Goal: Task Accomplishment & Management: Manage account settings

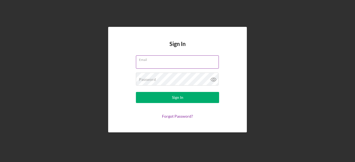
click at [155, 62] on input "Email" at bounding box center [177, 61] width 83 height 13
drag, startPoint x: 155, startPoint y: 62, endPoint x: 149, endPoint y: 65, distance: 6.8
click at [149, 65] on input "Email" at bounding box center [177, 61] width 83 height 13
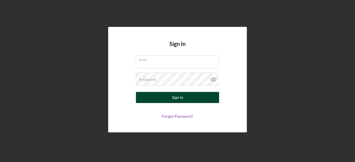
type input "[EMAIL_ADDRESS][DOMAIN_NAME]"
click at [164, 100] on button "Sign In" at bounding box center [177, 97] width 83 height 11
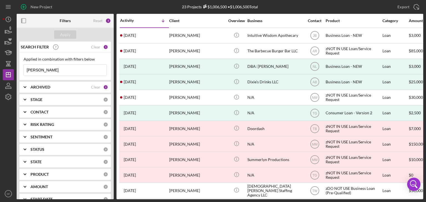
click at [49, 77] on div "Applied in combination with filters below [PERSON_NAME] Icon/Menu Close" at bounding box center [65, 66] width 92 height 27
click at [48, 68] on input "[PERSON_NAME]" at bounding box center [65, 70] width 83 height 11
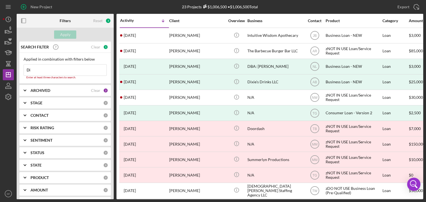
type input "D"
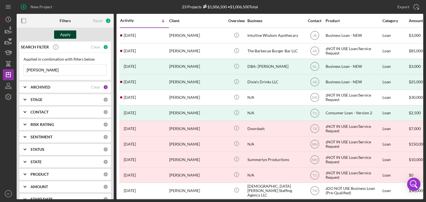
type input "[PERSON_NAME]"
click at [65, 32] on div "Apply" at bounding box center [65, 35] width 10 height 8
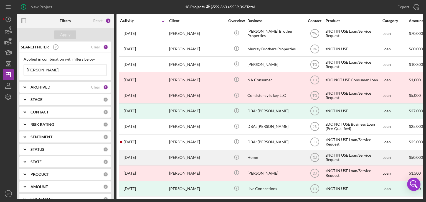
scroll to position [115, 0]
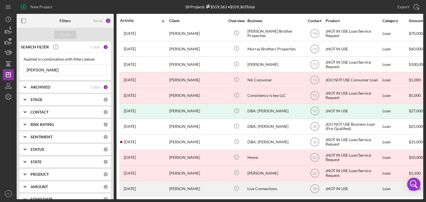
click at [134, 162] on time "[DATE]" at bounding box center [130, 189] width 12 height 4
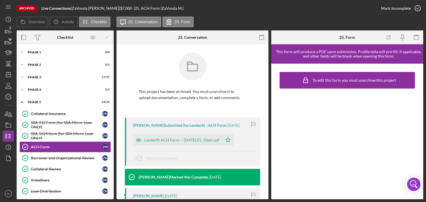
scroll to position [25, 0]
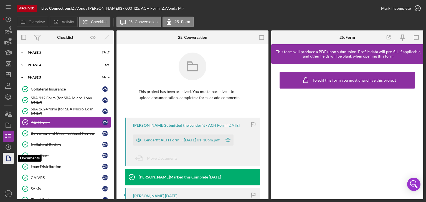
click at [9, 161] on icon "button" at bounding box center [8, 159] width 14 height 14
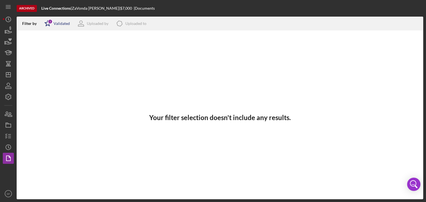
click at [57, 24] on div "Validated" at bounding box center [62, 23] width 16 height 4
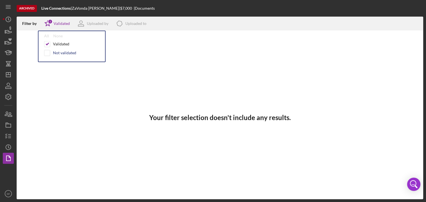
click at [53, 53] on div "Not validated" at bounding box center [64, 53] width 23 height 4
checkbox input "true"
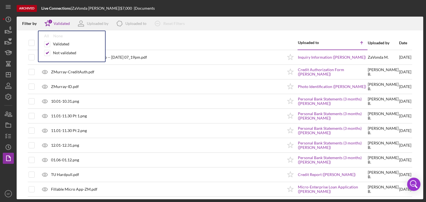
click at [245, 21] on div "Filter by Icon/Star 2 Validated All None Validated Not validated Uploaded by Ic…" at bounding box center [220, 24] width 407 height 14
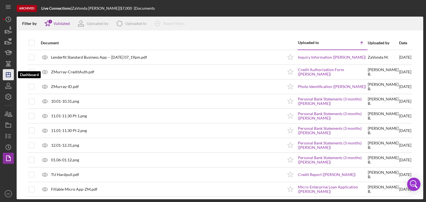
click at [6, 77] on icon "Icon/Dashboard" at bounding box center [8, 75] width 14 height 14
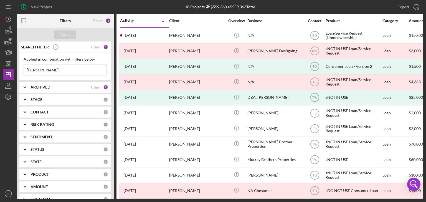
click at [52, 68] on input "[PERSON_NAME]" at bounding box center [65, 70] width 83 height 11
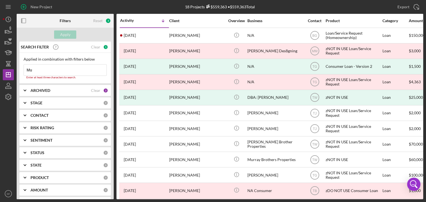
type input "M"
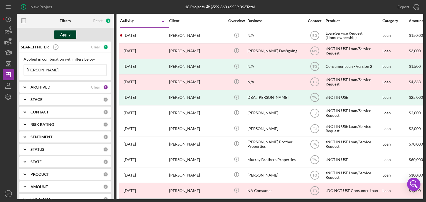
type input "[PERSON_NAME]"
click at [58, 33] on button "Apply" at bounding box center [65, 35] width 22 height 8
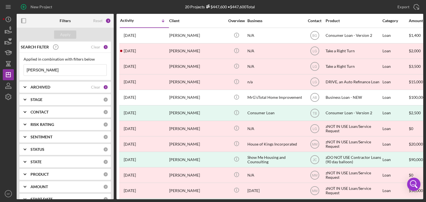
scroll to position [146, 0]
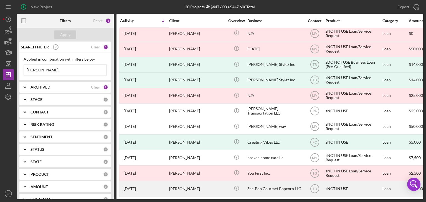
click at [174, 162] on div "[PERSON_NAME]" at bounding box center [196, 189] width 55 height 15
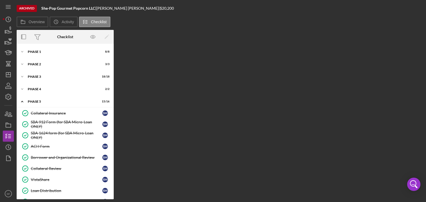
scroll to position [102, 0]
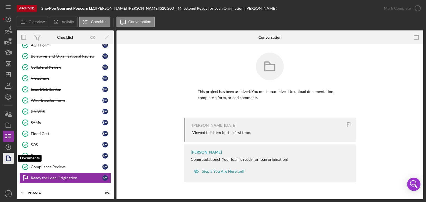
click at [7, 159] on polygon "button" at bounding box center [8, 158] width 4 height 5
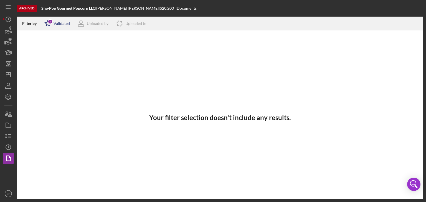
click at [54, 22] on icon "Icon/Star" at bounding box center [48, 24] width 14 height 14
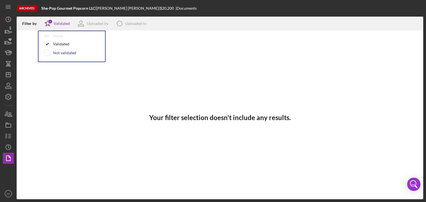
click at [50, 53] on div "Not validated" at bounding box center [71, 53] width 55 height 6
click at [47, 54] on input "checkbox" at bounding box center [47, 53] width 6 height 6
checkbox input "true"
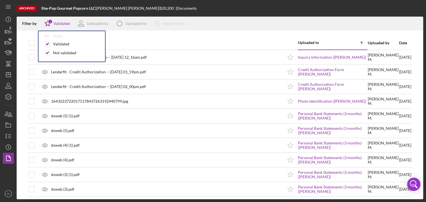
click at [161, 39] on div "Document" at bounding box center [162, 42] width 242 height 13
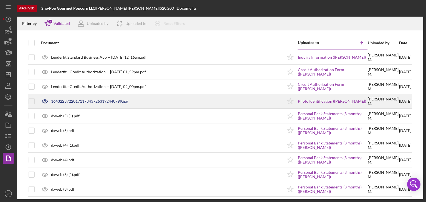
click at [95, 101] on div "16432237220171178437263192440799.jpg" at bounding box center [89, 101] width 77 height 4
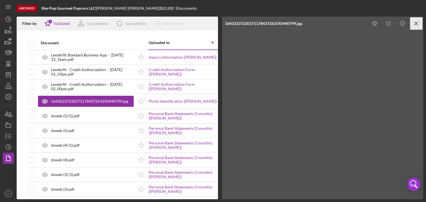
click at [355, 23] on icon "Icon/Menu Close" at bounding box center [416, 23] width 12 height 12
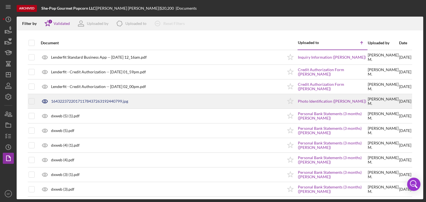
click at [104, 102] on div "16432237220171178437263192440799.jpg" at bounding box center [89, 101] width 77 height 4
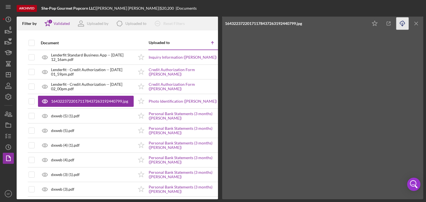
click at [355, 24] on line "button" at bounding box center [402, 24] width 0 height 3
click at [355, 23] on line "button" at bounding box center [416, 23] width 3 height 3
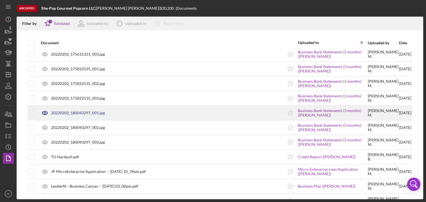
scroll to position [277, 0]
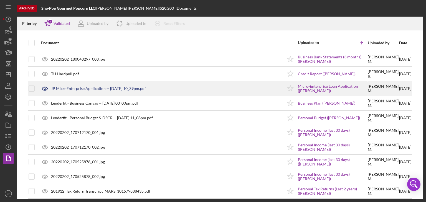
click at [101, 88] on div "JP MicroEnterprise Application -- [DATE] 10_39pm.pdf" at bounding box center [98, 89] width 95 height 4
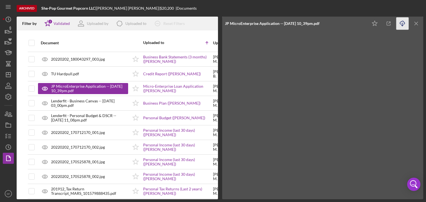
click at [355, 22] on icon "Icon/Download" at bounding box center [402, 23] width 12 height 12
click at [7, 76] on icon "Icon/Dashboard" at bounding box center [8, 75] width 14 height 14
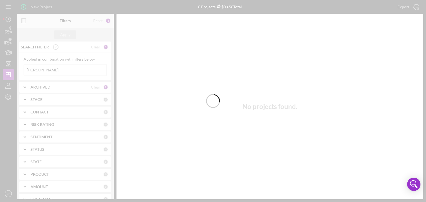
click at [42, 67] on div at bounding box center [213, 101] width 426 height 202
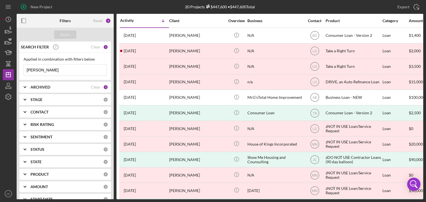
click at [49, 70] on input "[PERSON_NAME]" at bounding box center [65, 70] width 83 height 11
type input "M"
type input "[PERSON_NAME]"
click at [68, 34] on div "Apply" at bounding box center [65, 35] width 10 height 8
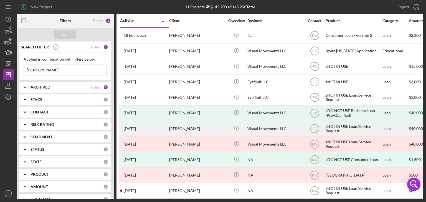
click at [190, 128] on div "[PERSON_NAME]" at bounding box center [196, 128] width 55 height 15
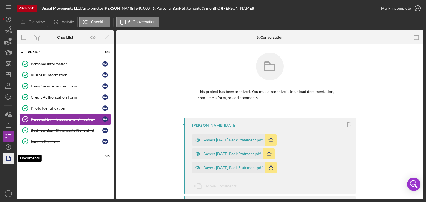
click at [7, 162] on icon "button" at bounding box center [8, 159] width 14 height 14
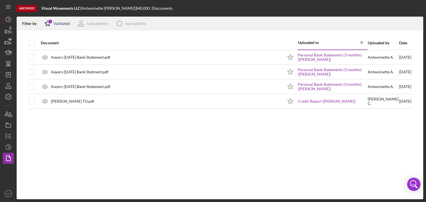
click at [52, 26] on icon "Icon/Star" at bounding box center [48, 24] width 14 height 14
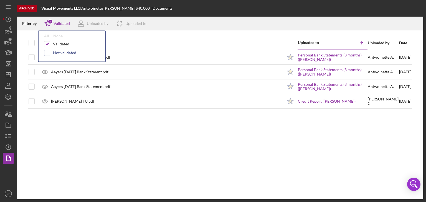
click at [45, 54] on input "checkbox" at bounding box center [47, 53] width 6 height 6
checkbox input "true"
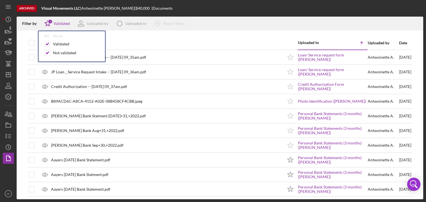
click at [209, 36] on div "Document" at bounding box center [162, 42] width 242 height 13
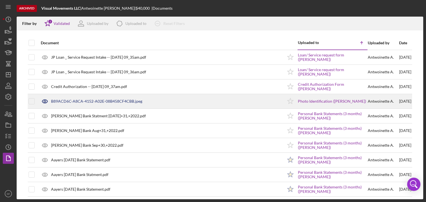
click at [121, 101] on div "B89ACD6C-A8CA-4152-A02E-08B458CF4CBB.jpeg" at bounding box center [96, 101] width 91 height 4
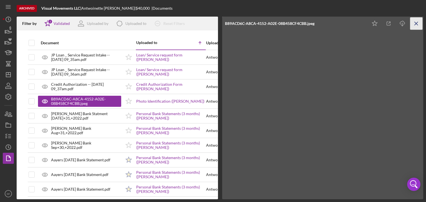
click at [355, 24] on icon "Icon/Menu Close" at bounding box center [416, 23] width 12 height 12
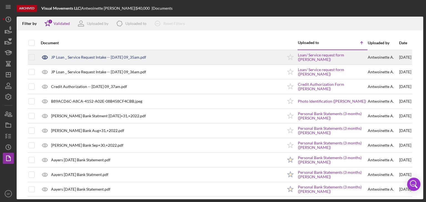
click at [113, 59] on div "JP Loan _ Service Request Intake -- [DATE] 09_35am.pdf" at bounding box center [98, 57] width 95 height 4
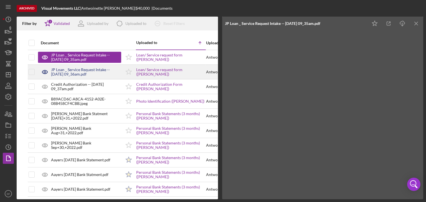
click at [97, 73] on div "JP Loan _ Service Request Intake -- [DATE] 09_36am.pdf" at bounding box center [86, 72] width 70 height 9
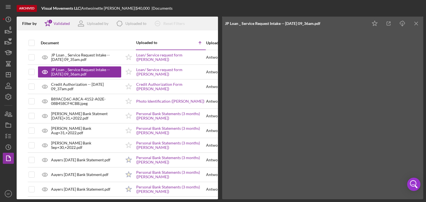
click at [355, 21] on icon "Icon/Menu Close" at bounding box center [416, 23] width 12 height 12
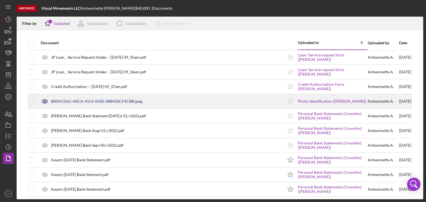
click at [118, 103] on div "B89ACD6C-A8CA-4152-A02E-08B458CF4CBB.jpeg" at bounding box center [96, 101] width 91 height 4
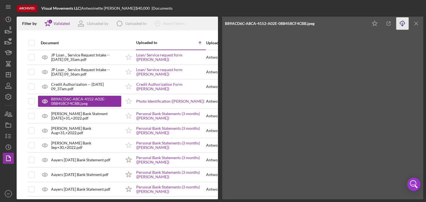
click at [355, 25] on icon "Icon/Download" at bounding box center [402, 23] width 12 height 12
click at [355, 20] on icon "Icon/Menu Close" at bounding box center [416, 23] width 12 height 12
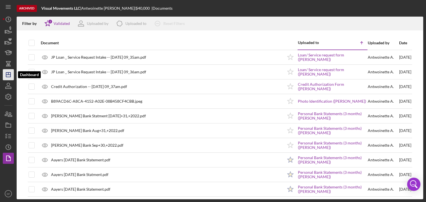
click at [9, 75] on icon "Icon/Dashboard" at bounding box center [8, 75] width 14 height 14
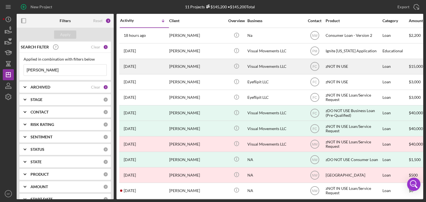
click at [182, 63] on div "[PERSON_NAME]" at bounding box center [196, 66] width 55 height 15
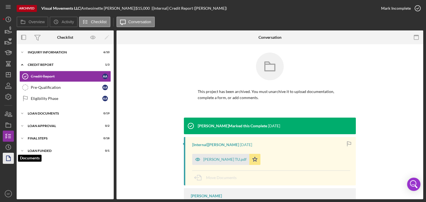
click at [9, 160] on icon "button" at bounding box center [8, 159] width 14 height 14
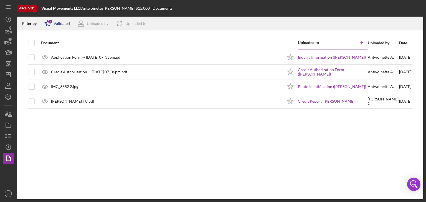
click at [56, 22] on div "Validated" at bounding box center [62, 23] width 16 height 4
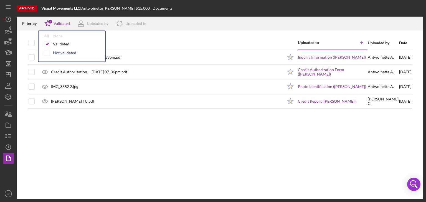
click at [53, 55] on div "Not validated" at bounding box center [64, 53] width 23 height 4
checkbox input "true"
click at [123, 38] on div "Document" at bounding box center [162, 42] width 242 height 13
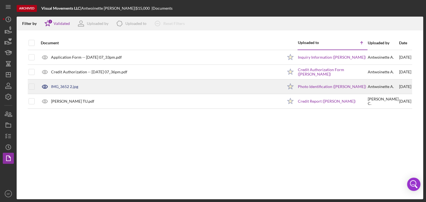
click at [64, 85] on div "IMG_3652 2.jpg" at bounding box center [64, 87] width 27 height 4
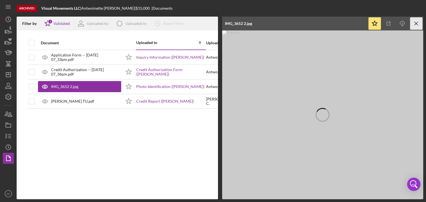
click at [355, 24] on line "button" at bounding box center [416, 23] width 3 height 3
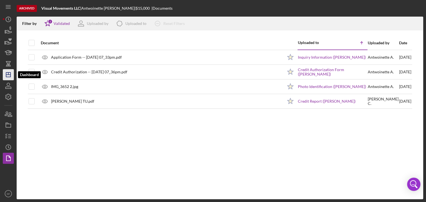
click at [6, 73] on icon "Icon/Dashboard" at bounding box center [8, 75] width 14 height 14
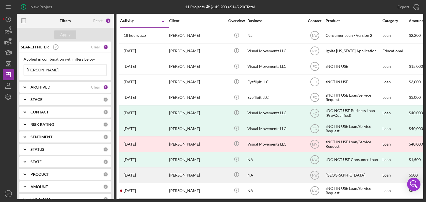
scroll to position [6, 0]
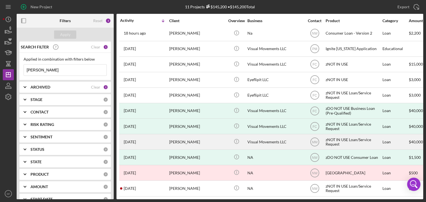
click at [152, 138] on div "[DATE] [PERSON_NAME]" at bounding box center [144, 142] width 49 height 15
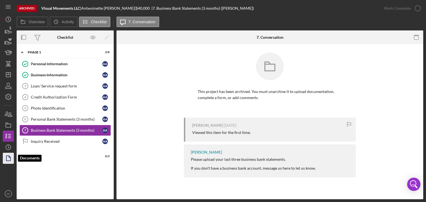
click at [9, 154] on icon "button" at bounding box center [8, 159] width 14 height 14
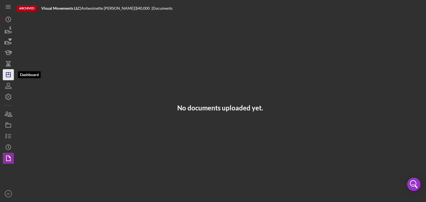
click at [7, 75] on line "button" at bounding box center [8, 75] width 4 height 0
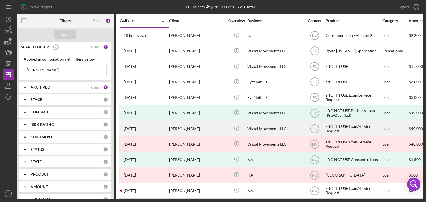
click at [187, 128] on div "[PERSON_NAME]" at bounding box center [196, 128] width 55 height 15
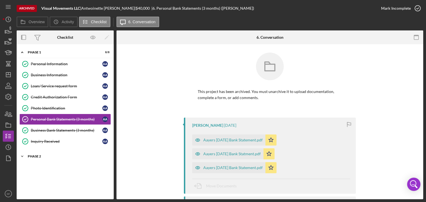
click at [31, 156] on div "Phase 2" at bounding box center [67, 156] width 79 height 3
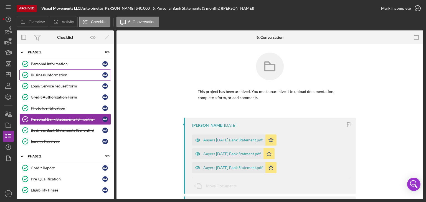
click at [41, 72] on link "Business Information Business Information A A" at bounding box center [65, 75] width 92 height 11
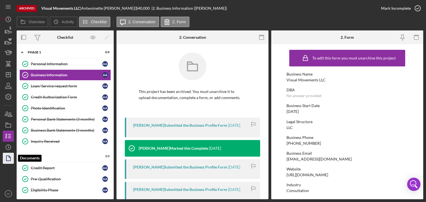
click at [6, 159] on polygon "button" at bounding box center [8, 158] width 4 height 5
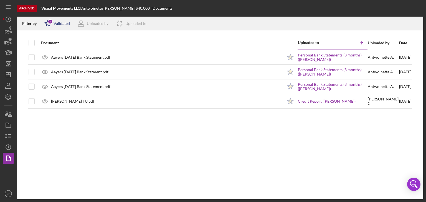
click at [57, 21] on div "Validated" at bounding box center [62, 23] width 16 height 4
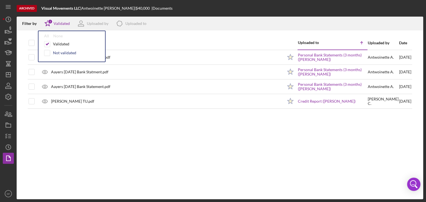
click at [58, 56] on div "Not validated" at bounding box center [71, 53] width 55 height 6
click at [57, 53] on div "Not validated" at bounding box center [64, 53] width 23 height 4
checkbox input "true"
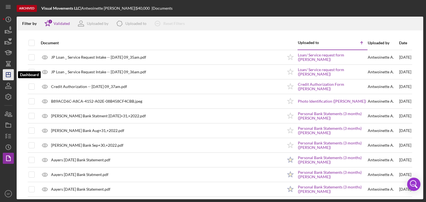
click at [8, 75] on icon "Icon/Dashboard" at bounding box center [8, 75] width 14 height 14
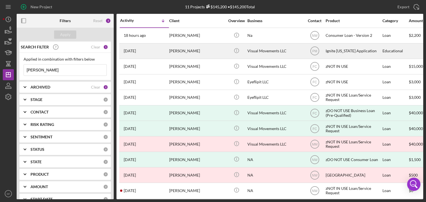
click at [184, 51] on div "[PERSON_NAME]" at bounding box center [196, 51] width 55 height 15
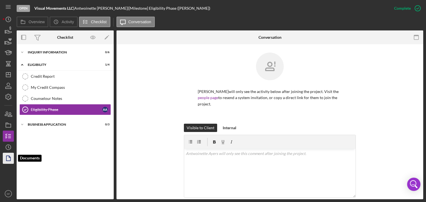
click at [7, 156] on icon "button" at bounding box center [8, 159] width 14 height 14
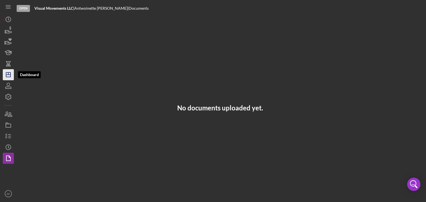
click at [7, 74] on icon "Icon/Dashboard" at bounding box center [8, 75] width 14 height 14
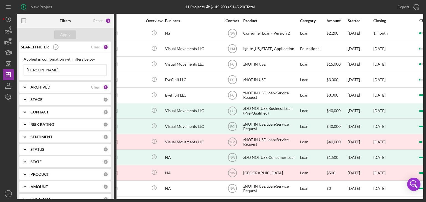
scroll to position [6, 0]
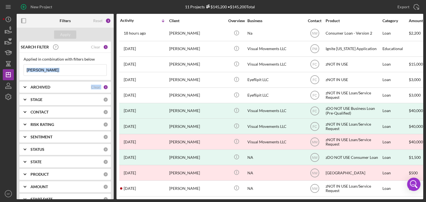
drag, startPoint x: 112, startPoint y: 58, endPoint x: 112, endPoint y: 93, distance: 35.5
click at [112, 93] on div "SEARCH FILTER Clear 1 Applied in combination with filters below [PERSON_NAME] I…" at bounding box center [65, 121] width 97 height 158
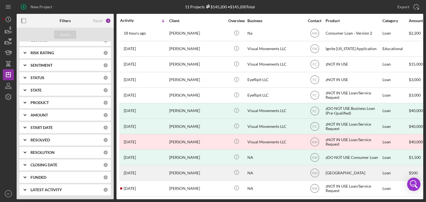
scroll to position [0, 0]
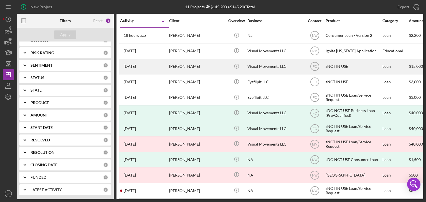
click at [173, 66] on div "[PERSON_NAME]" at bounding box center [196, 66] width 55 height 15
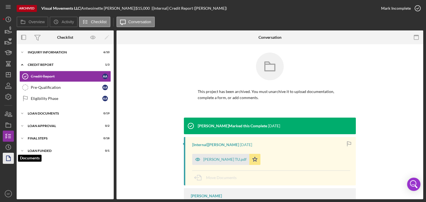
click at [9, 160] on icon "button" at bounding box center [8, 159] width 14 height 14
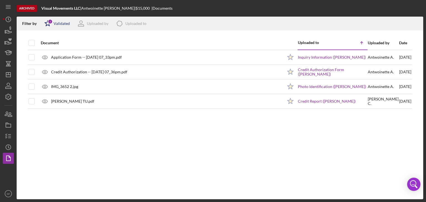
click at [55, 23] on div "Validated" at bounding box center [62, 23] width 16 height 4
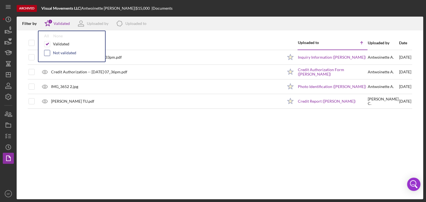
click at [45, 55] on input "checkbox" at bounding box center [47, 53] width 6 height 6
checkbox input "true"
click at [8, 75] on icon "Icon/Dashboard" at bounding box center [8, 75] width 14 height 14
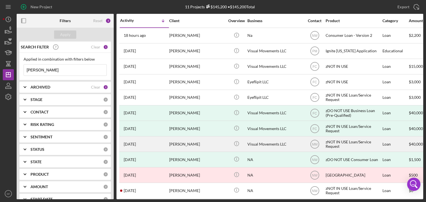
scroll to position [6, 0]
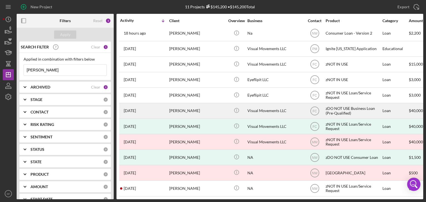
click at [186, 109] on div "[PERSON_NAME]" at bounding box center [196, 111] width 55 height 15
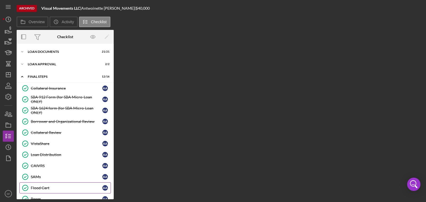
scroll to position [77, 0]
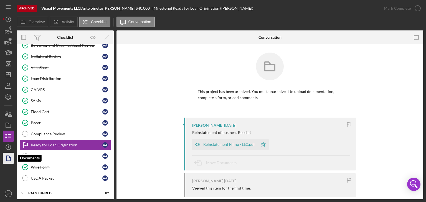
click at [7, 160] on icon "button" at bounding box center [8, 159] width 14 height 14
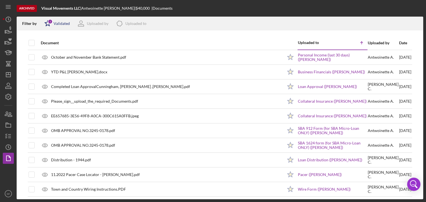
click at [60, 25] on div "Validated" at bounding box center [62, 23] width 16 height 4
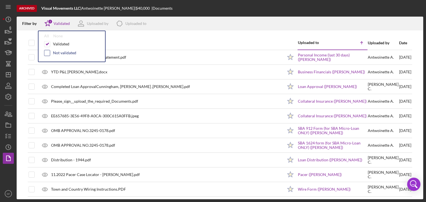
click at [47, 55] on input "checkbox" at bounding box center [47, 53] width 6 height 6
checkbox input "true"
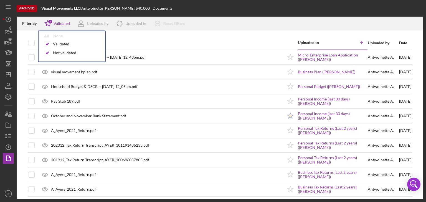
click at [199, 35] on div at bounding box center [220, 34] width 407 height 6
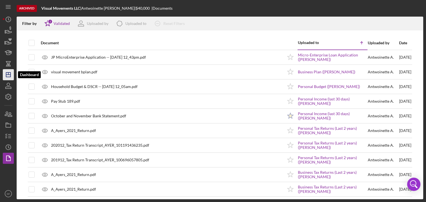
click at [8, 75] on line "button" at bounding box center [8, 74] width 0 height 2
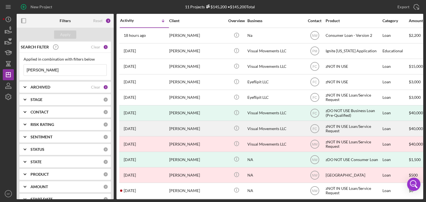
click at [185, 127] on div "[PERSON_NAME]" at bounding box center [196, 128] width 55 height 15
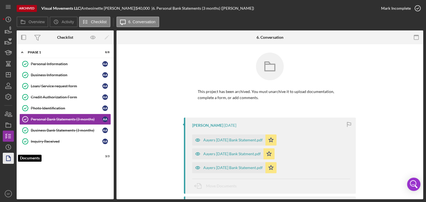
click at [7, 159] on icon "button" at bounding box center [8, 159] width 14 height 14
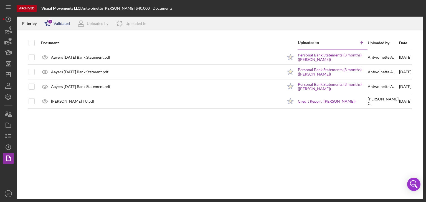
click at [60, 24] on div "Validated" at bounding box center [62, 23] width 16 height 4
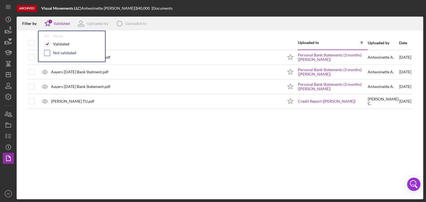
click at [47, 53] on input "checkbox" at bounding box center [47, 53] width 6 height 6
checkbox input "true"
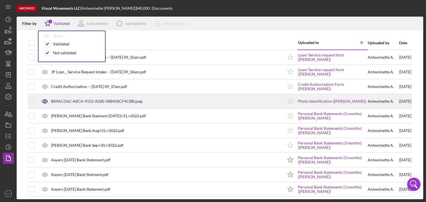
scroll to position [28, 0]
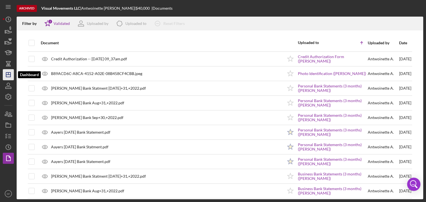
click at [7, 76] on icon "Icon/Dashboard" at bounding box center [8, 75] width 14 height 14
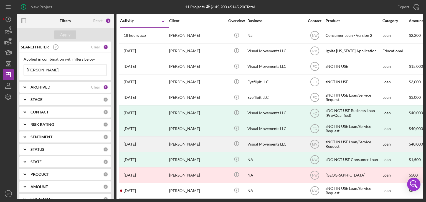
scroll to position [6, 0]
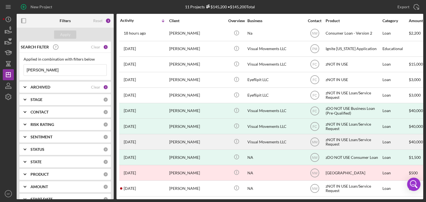
click at [285, 135] on div "Visual Movements LLC" at bounding box center [274, 142] width 55 height 15
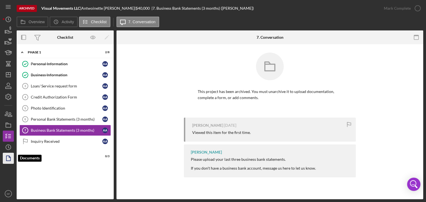
click at [9, 159] on icon "button" at bounding box center [8, 159] width 14 height 14
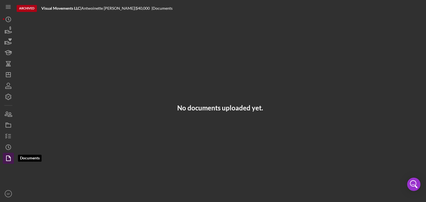
click at [9, 159] on icon "button" at bounding box center [8, 159] width 14 height 14
click at [6, 112] on icon "button" at bounding box center [6, 114] width 3 height 4
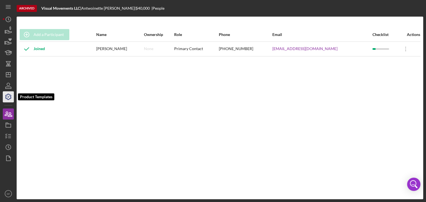
click at [8, 97] on polyline "button" at bounding box center [8, 97] width 1 height 1
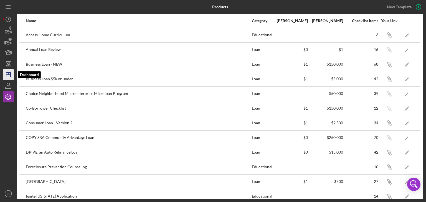
click at [8, 76] on icon "Icon/Dashboard" at bounding box center [8, 75] width 14 height 14
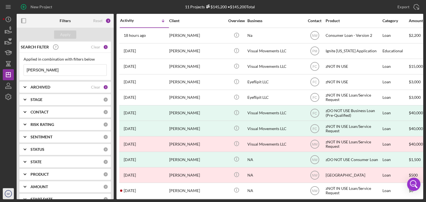
click at [9, 162] on text "SF" at bounding box center [8, 194] width 3 height 3
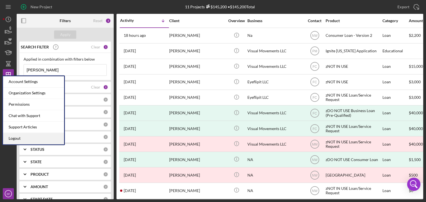
click at [19, 140] on link "Logout" at bounding box center [33, 138] width 61 height 11
